Goal: Complete application form

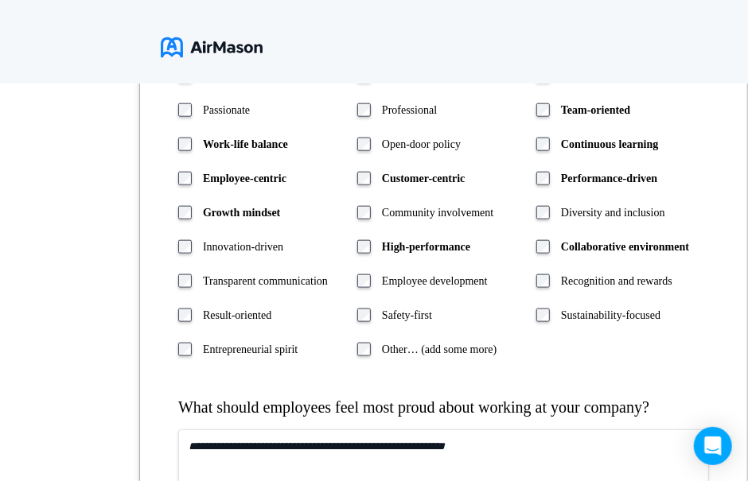
scroll to position [1069, 0]
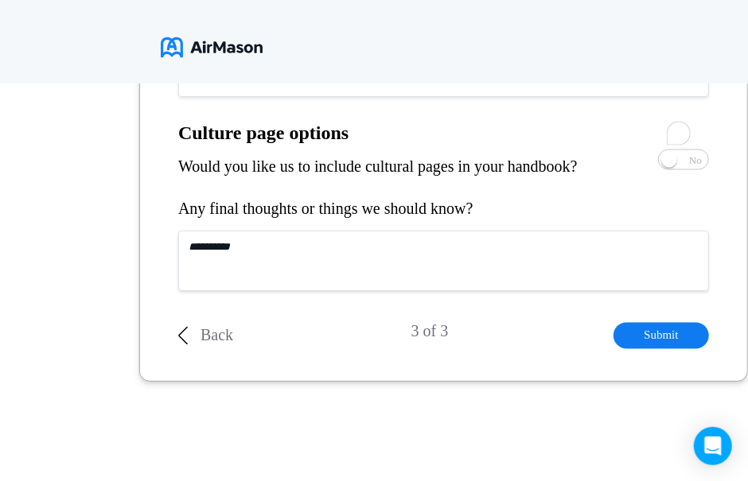
click at [491, 97] on textarea "To enrich screen reader interactions, please activate Accessibility in Grammarl…" at bounding box center [443, 67] width 530 height 60
click at [690, 165] on span "No" at bounding box center [695, 160] width 13 height 10
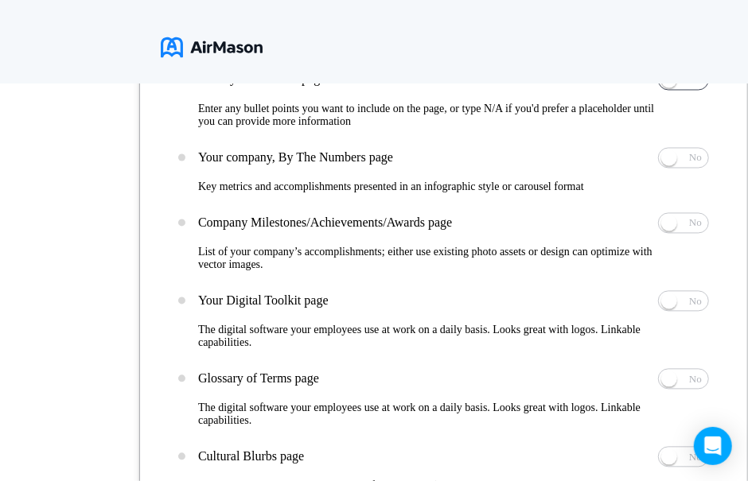
scroll to position [841, 0]
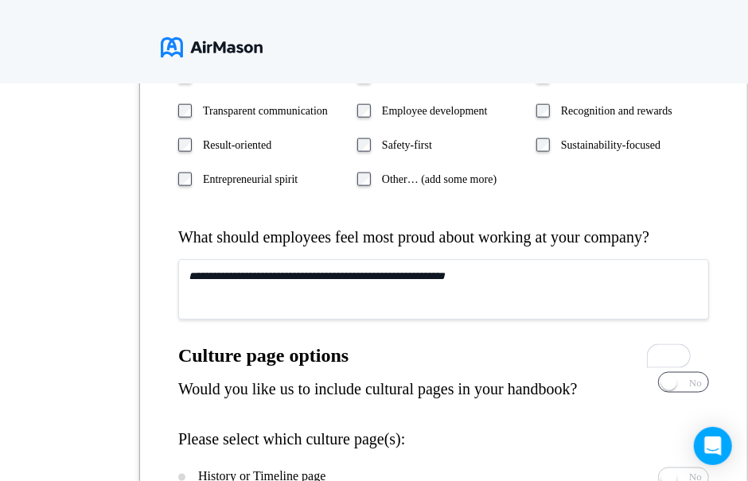
click at [643, 385] on span "Yes" at bounding box center [635, 383] width 15 height 10
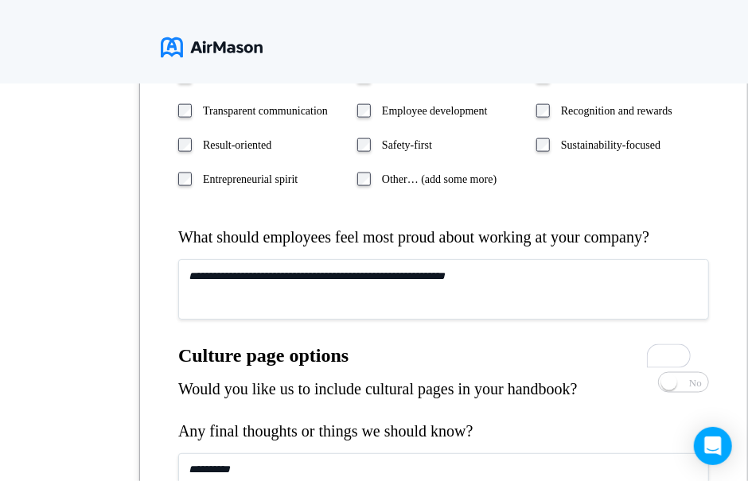
click at [294, 320] on textarea "To enrich screen reader interactions, please activate Accessibility in Grammarl…" at bounding box center [443, 289] width 530 height 60
type textarea "*"
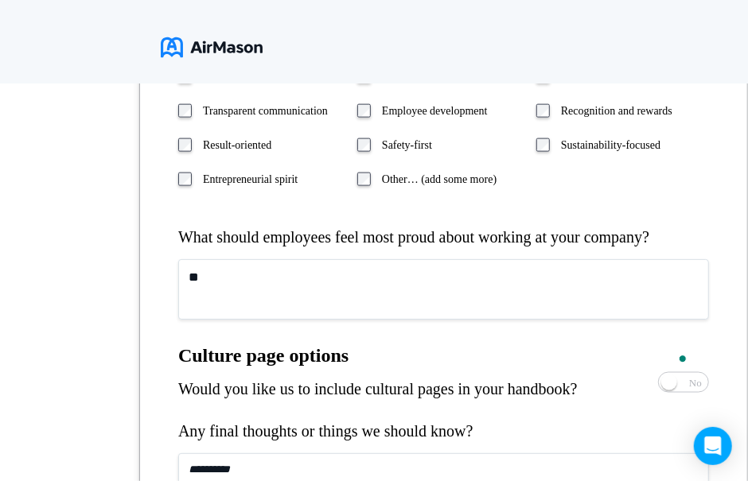
type textarea "*"
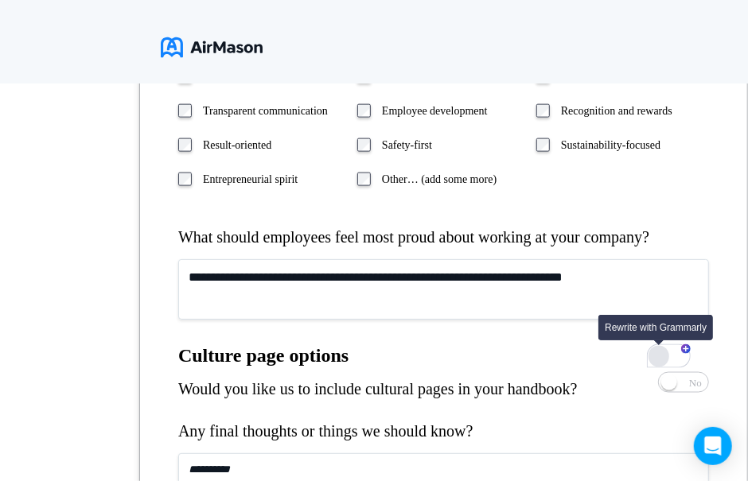
type textarea "**********"
click at [659, 357] on div "Rewrite with Grammarly" at bounding box center [658, 357] width 17 height 18
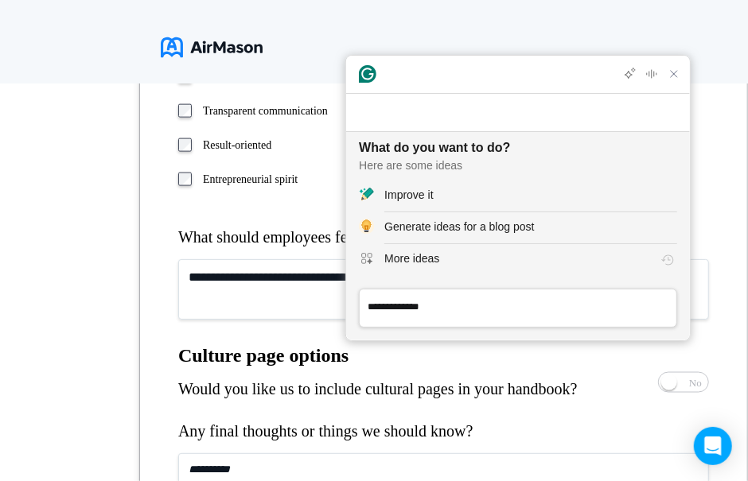
scroll to position [0, 0]
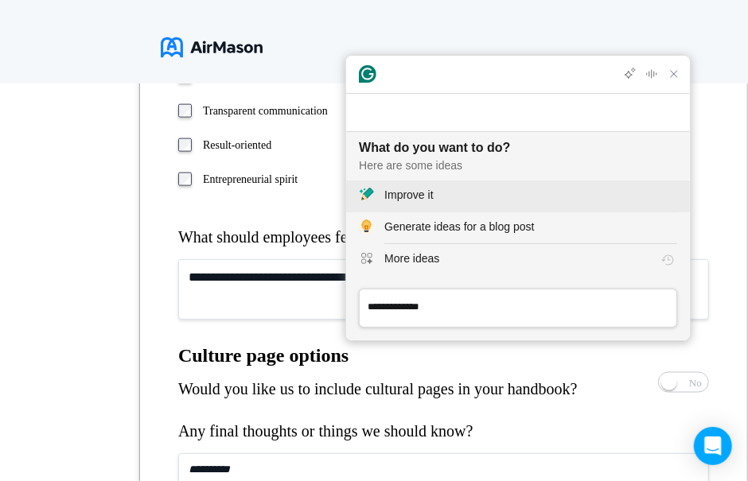
click at [423, 193] on div "Improve it" at bounding box center [408, 195] width 49 height 17
